Goal: Navigation & Orientation: Find specific page/section

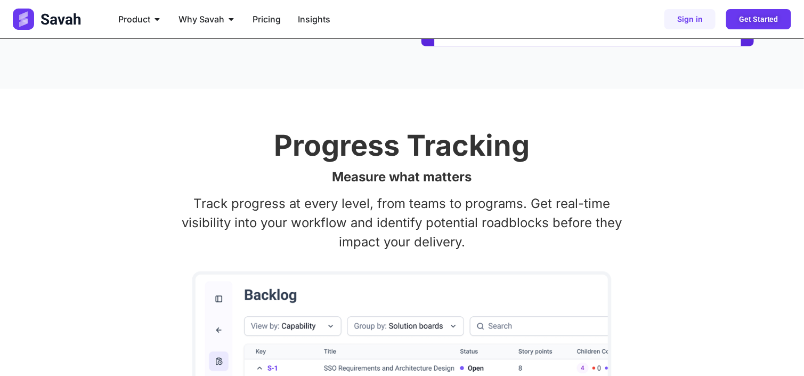
scroll to position [900, 0]
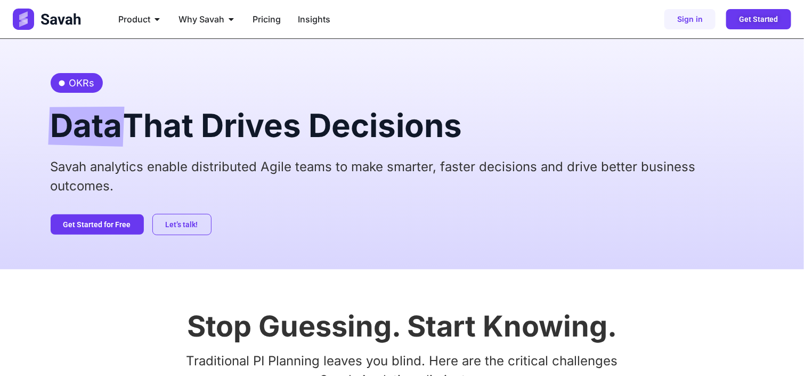
click at [37, 105] on div "OKRs Data That Drives Decisions Savah analytics enable distributed Agile teams …" at bounding box center [402, 154] width 804 height 230
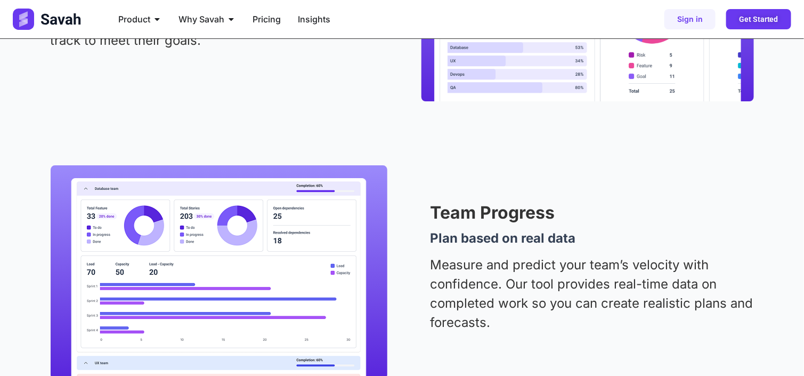
scroll to position [1318, 0]
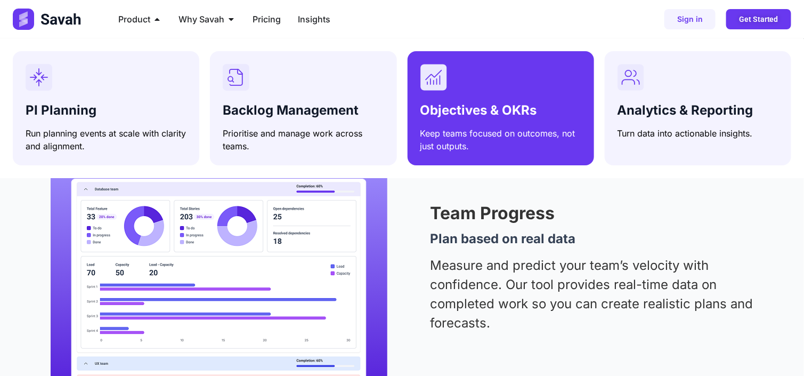
click at [454, 115] on span "Objectives & OKRs" at bounding box center [479, 109] width 117 height 15
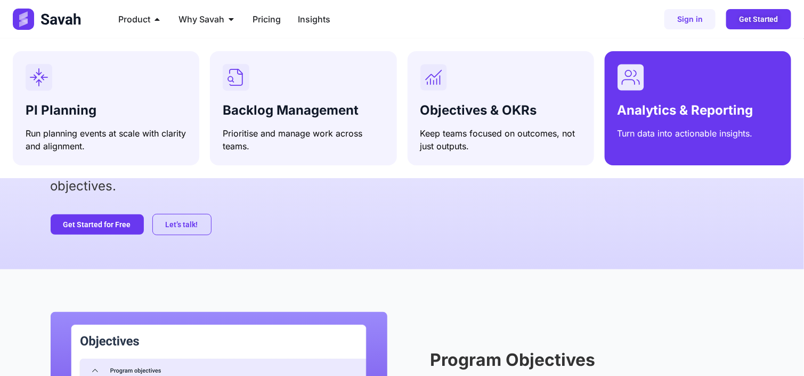
click at [625, 109] on span "Analytics & Reporting" at bounding box center [686, 109] width 136 height 15
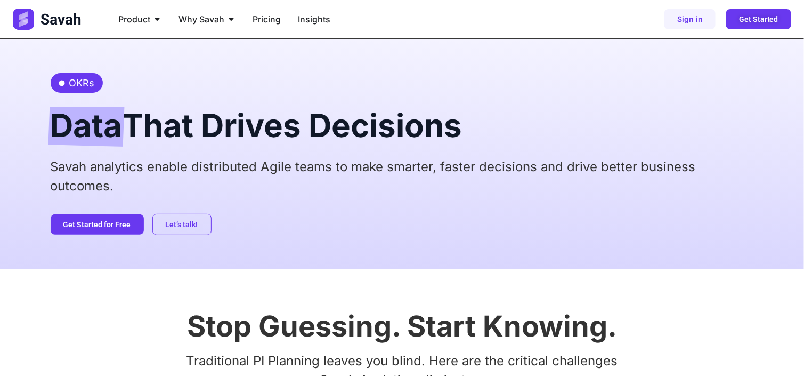
click at [51, 131] on span "Data" at bounding box center [87, 127] width 72 height 40
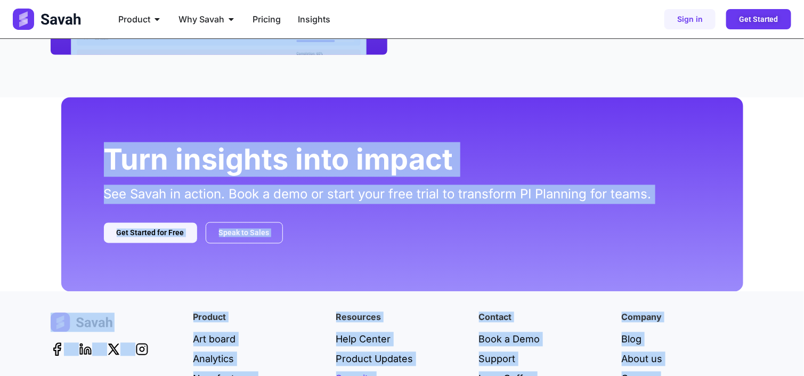
scroll to position [2303, 0]
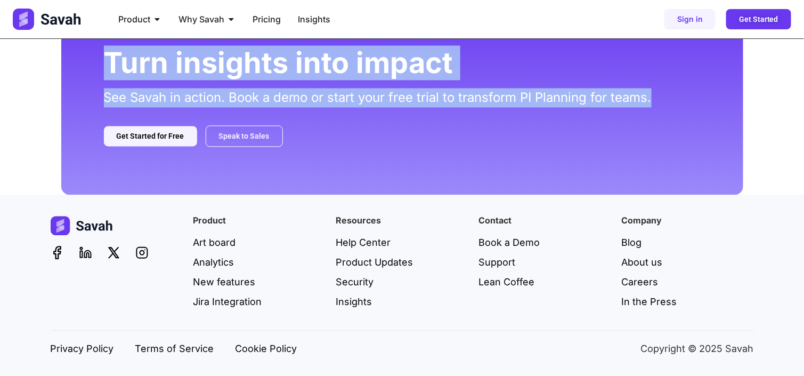
drag, startPoint x: 42, startPoint y: 118, endPoint x: 681, endPoint y: 101, distance: 639.3
copy div "Lore Ipsu Dolors Ametconse Adipi elitseddo eiusmo temporincid Utlab etdol ma al…"
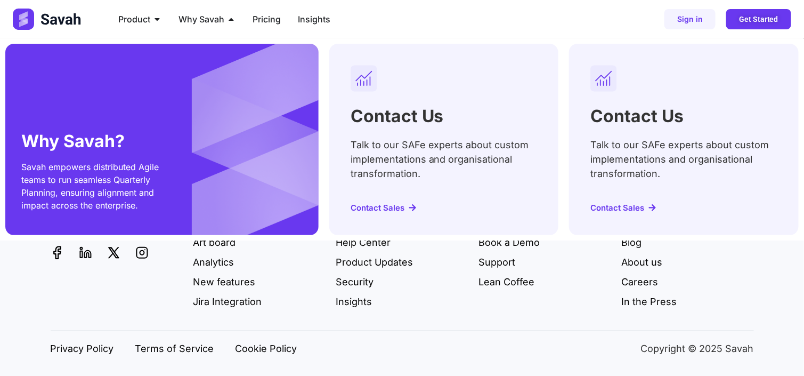
scroll to position [0, 0]
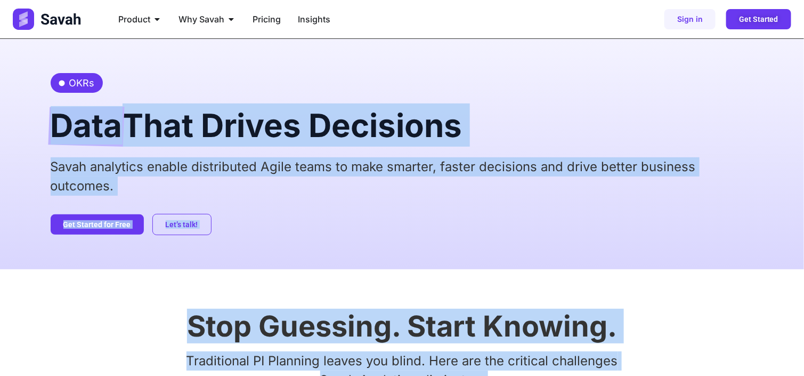
click at [489, 232] on div "Let’s talk! Get Started for Free" at bounding box center [403, 224] width 704 height 21
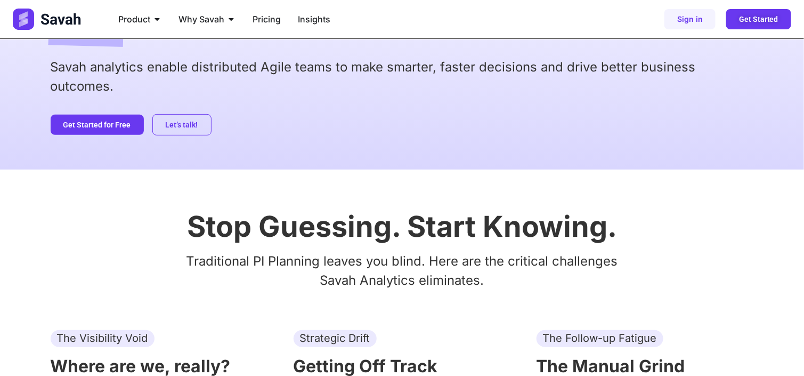
scroll to position [136, 0]
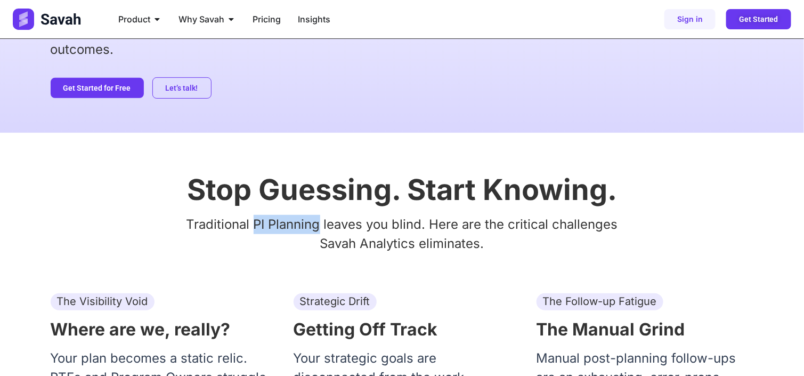
drag, startPoint x: 253, startPoint y: 222, endPoint x: 319, endPoint y: 223, distance: 65.6
click at [319, 223] on p "Traditional PI Planning leaves you blind. Here are the critical challenges Sava…" at bounding box center [403, 234] width 704 height 38
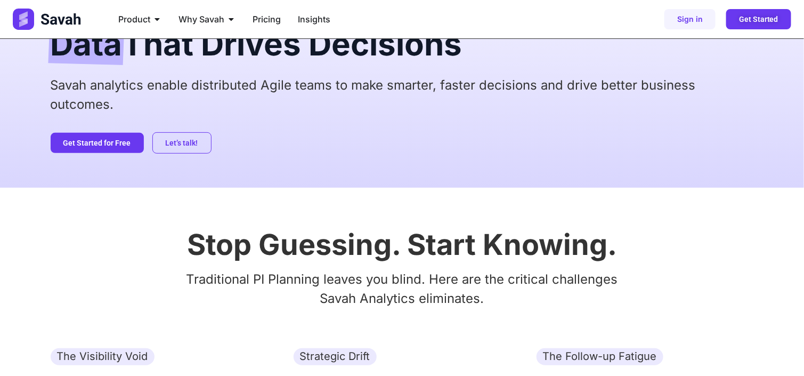
scroll to position [0, 0]
